Goal: Communication & Community: Answer question/provide support

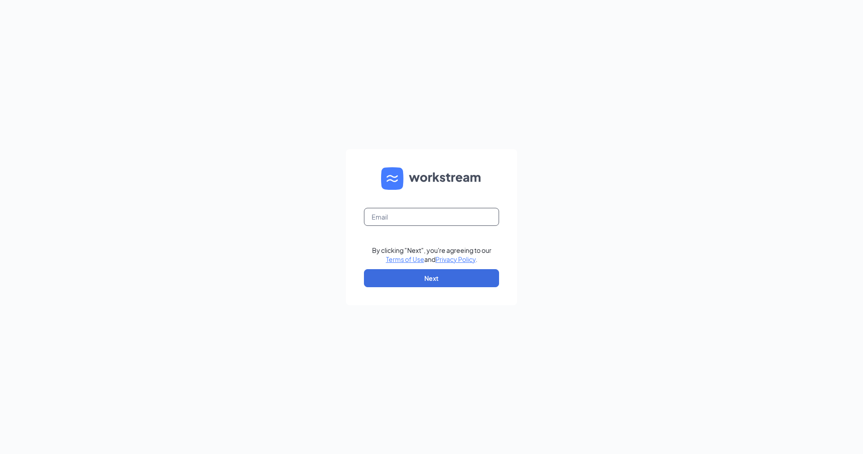
click at [397, 215] on input "text" at bounding box center [431, 217] width 135 height 18
type input "[EMAIL_ADDRESS][DOMAIN_NAME]"
click at [404, 275] on button "Next" at bounding box center [431, 278] width 135 height 18
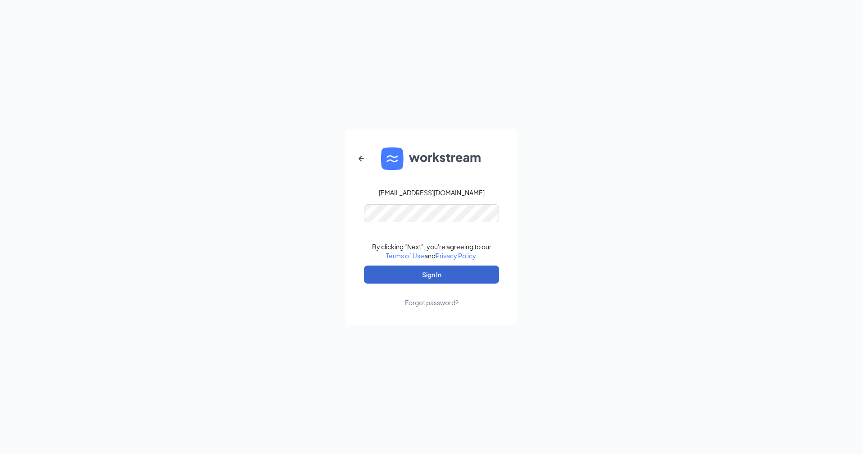
click at [404, 275] on button "Sign In" at bounding box center [431, 274] width 135 height 18
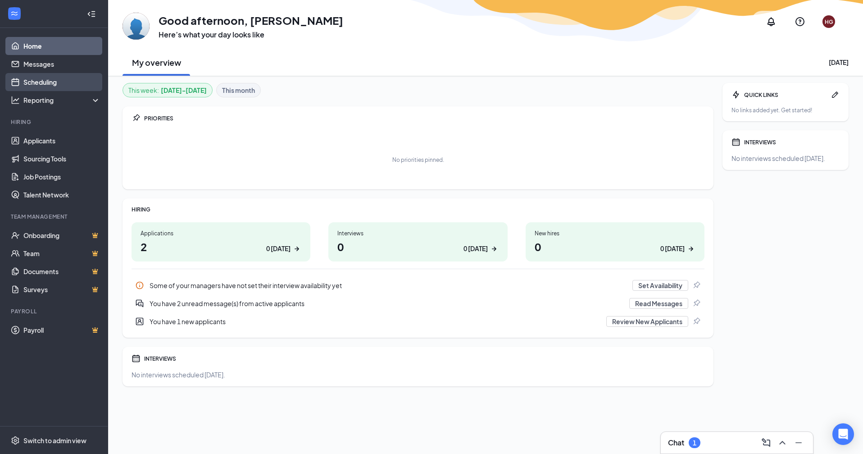
click at [59, 78] on link "Scheduling" at bounding box center [61, 82] width 77 height 18
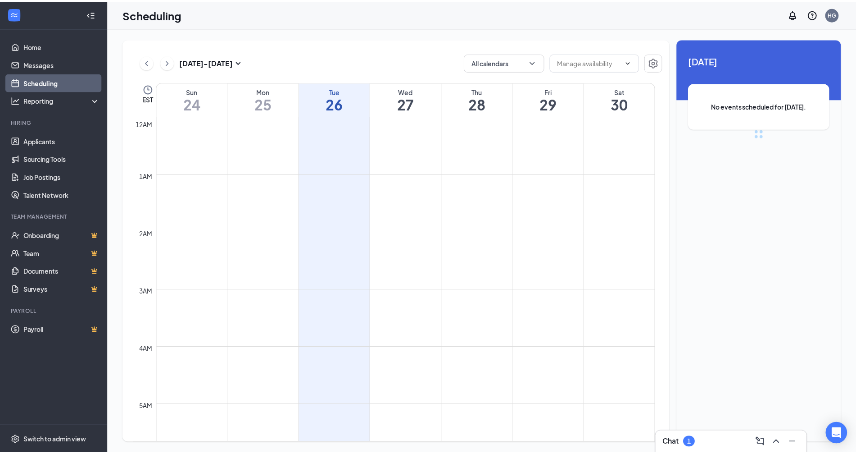
scroll to position [443, 0]
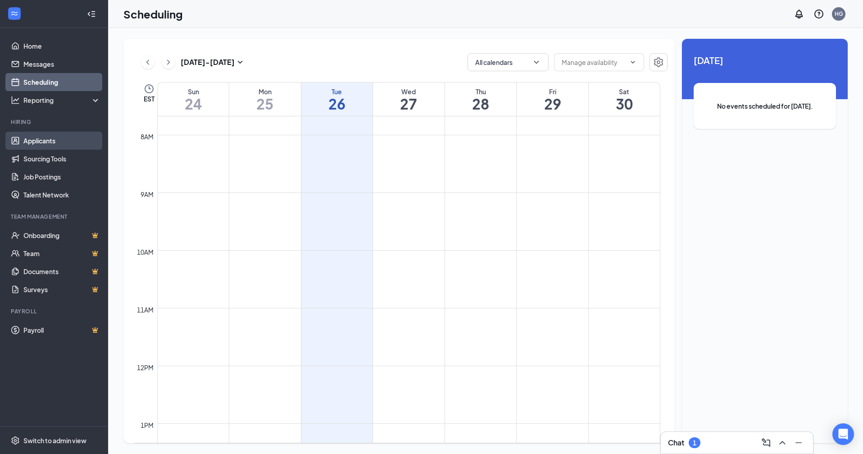
click at [41, 140] on link "Applicants" at bounding box center [61, 141] width 77 height 18
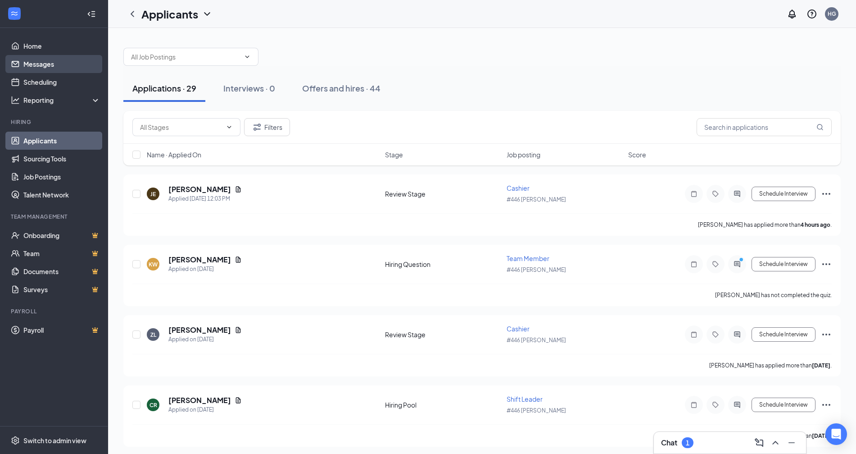
click at [35, 70] on link "Messages" at bounding box center [61, 64] width 77 height 18
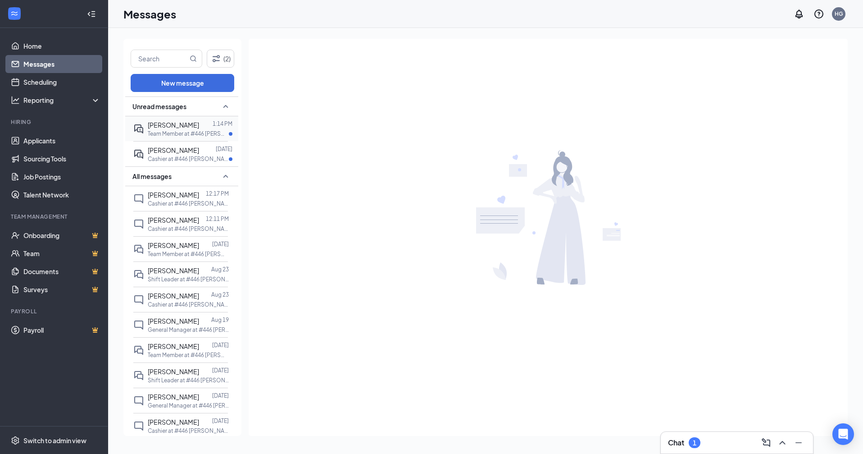
click at [178, 124] on span "Kayla Woods" at bounding box center [173, 125] width 51 height 8
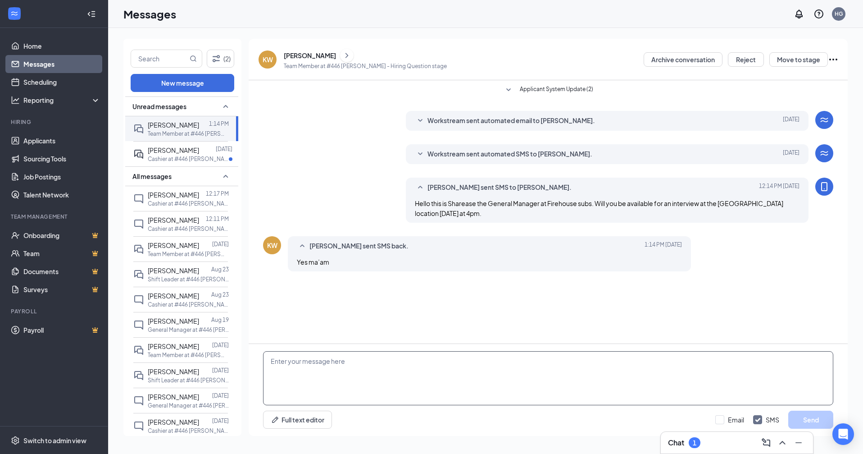
click at [305, 358] on textarea at bounding box center [548, 378] width 570 height 54
type textarea "P"
type textarea "o"
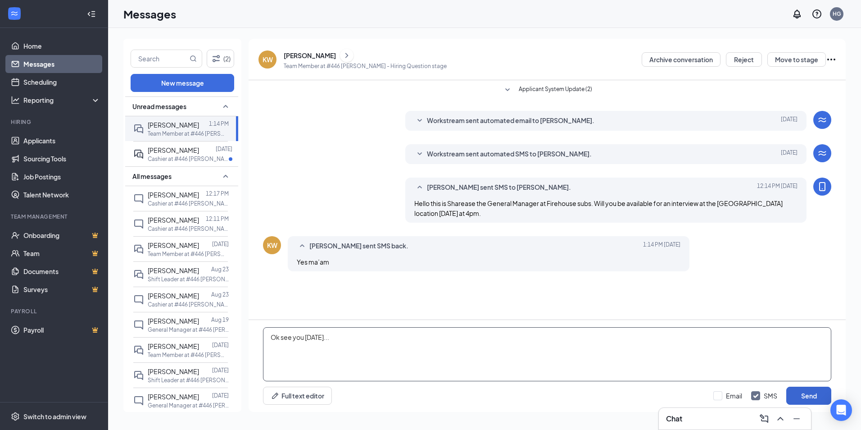
type textarea "Ok see you tomorrow..."
click at [815, 396] on button "Send" at bounding box center [808, 395] width 45 height 18
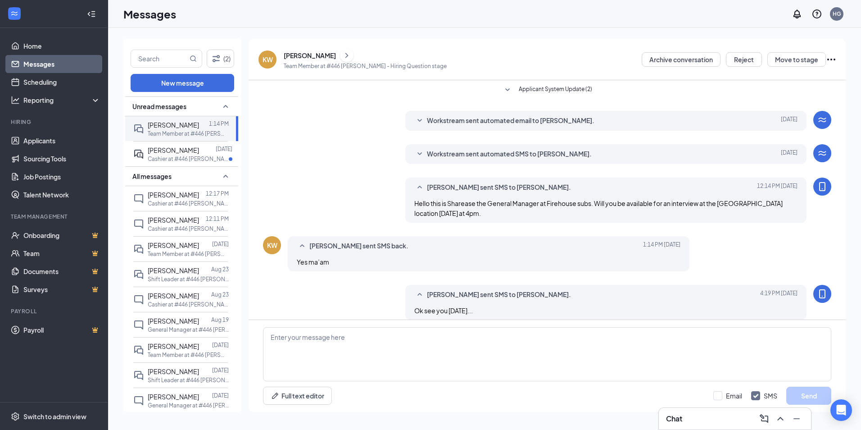
scroll to position [9, 0]
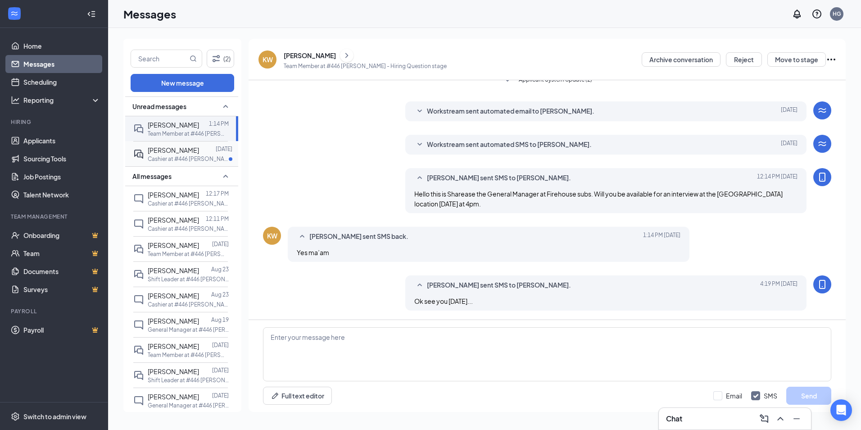
click at [147, 154] on div "Khya Baldwin Aug 16 Cashier at #446 Harbison" at bounding box center [180, 153] width 95 height 25
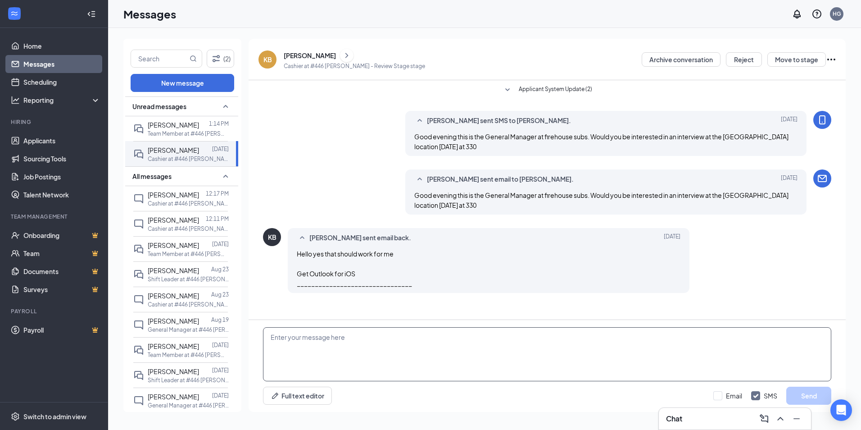
click at [294, 340] on textarea at bounding box center [547, 354] width 568 height 54
type textarea "Great see you tomorrow."
click at [804, 388] on button "Send" at bounding box center [808, 395] width 45 height 18
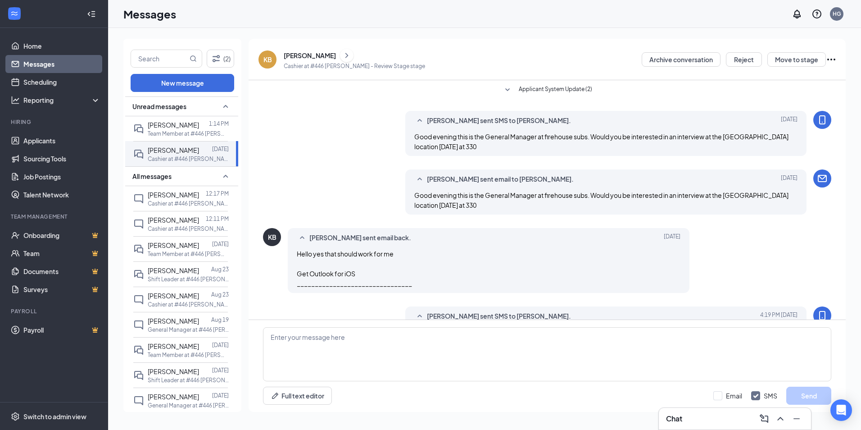
scroll to position [31, 0]
